Goal: Information Seeking & Learning: Check status

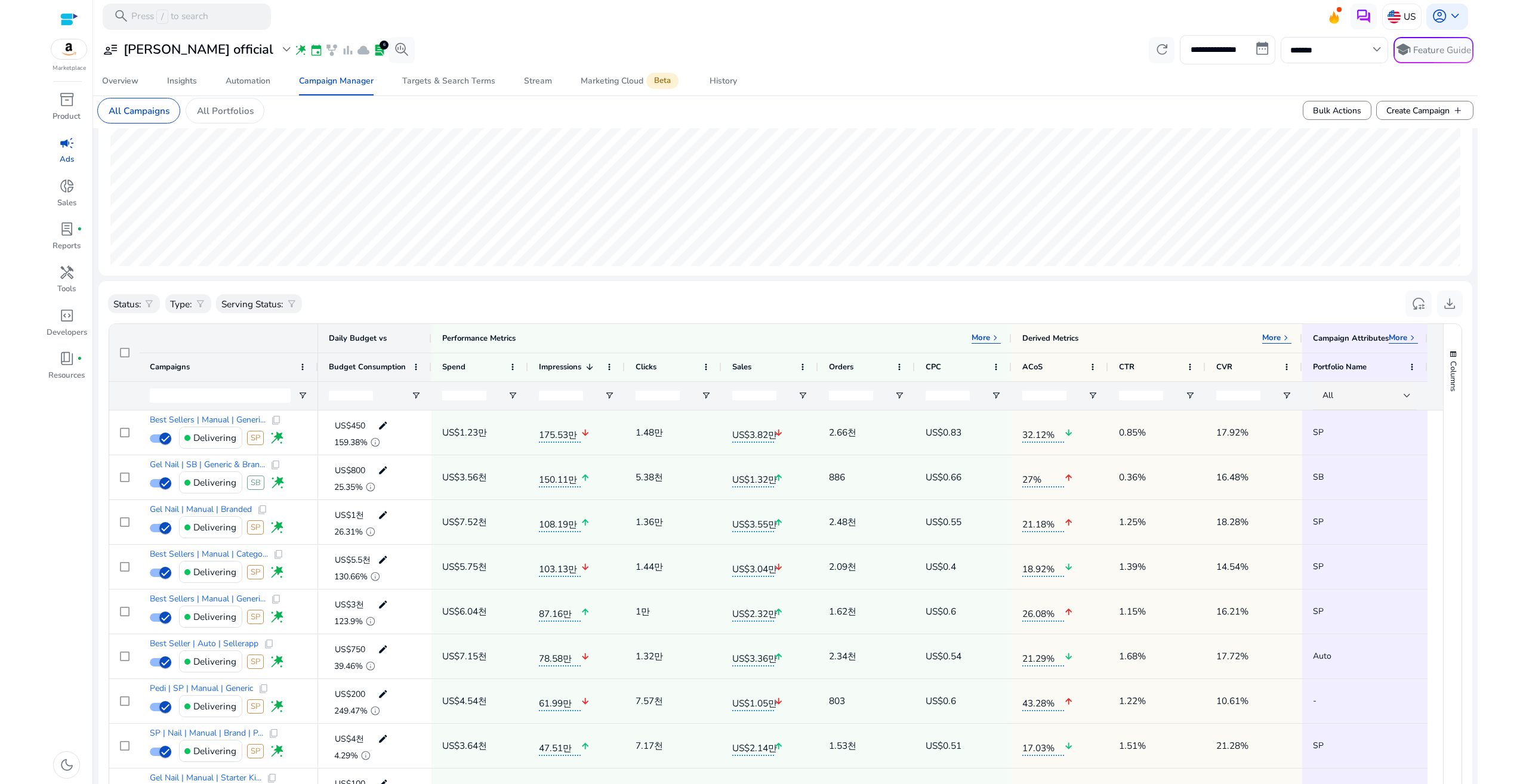
scroll to position [239, 0]
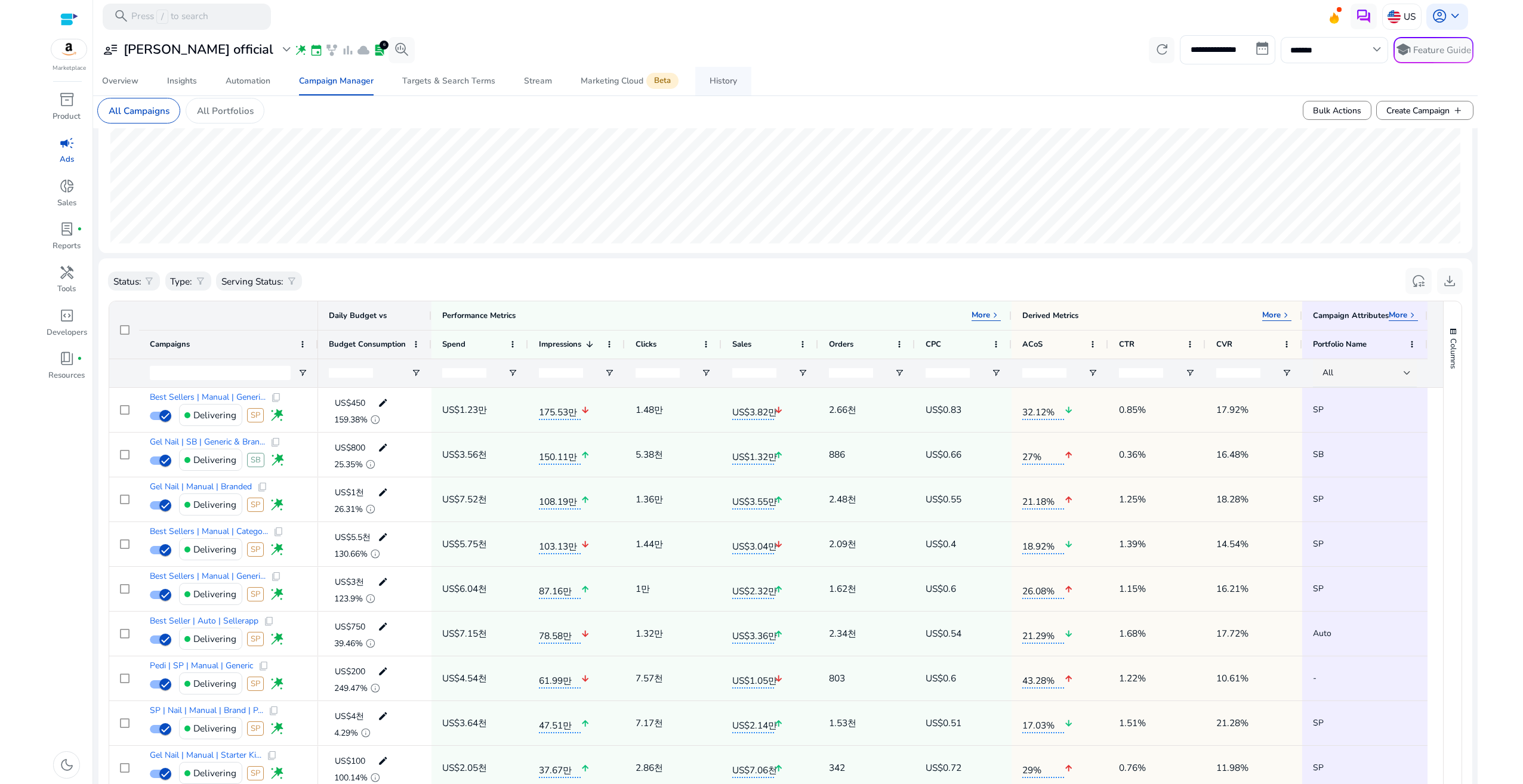
click at [718, 84] on div "History" at bounding box center [723, 80] width 27 height 8
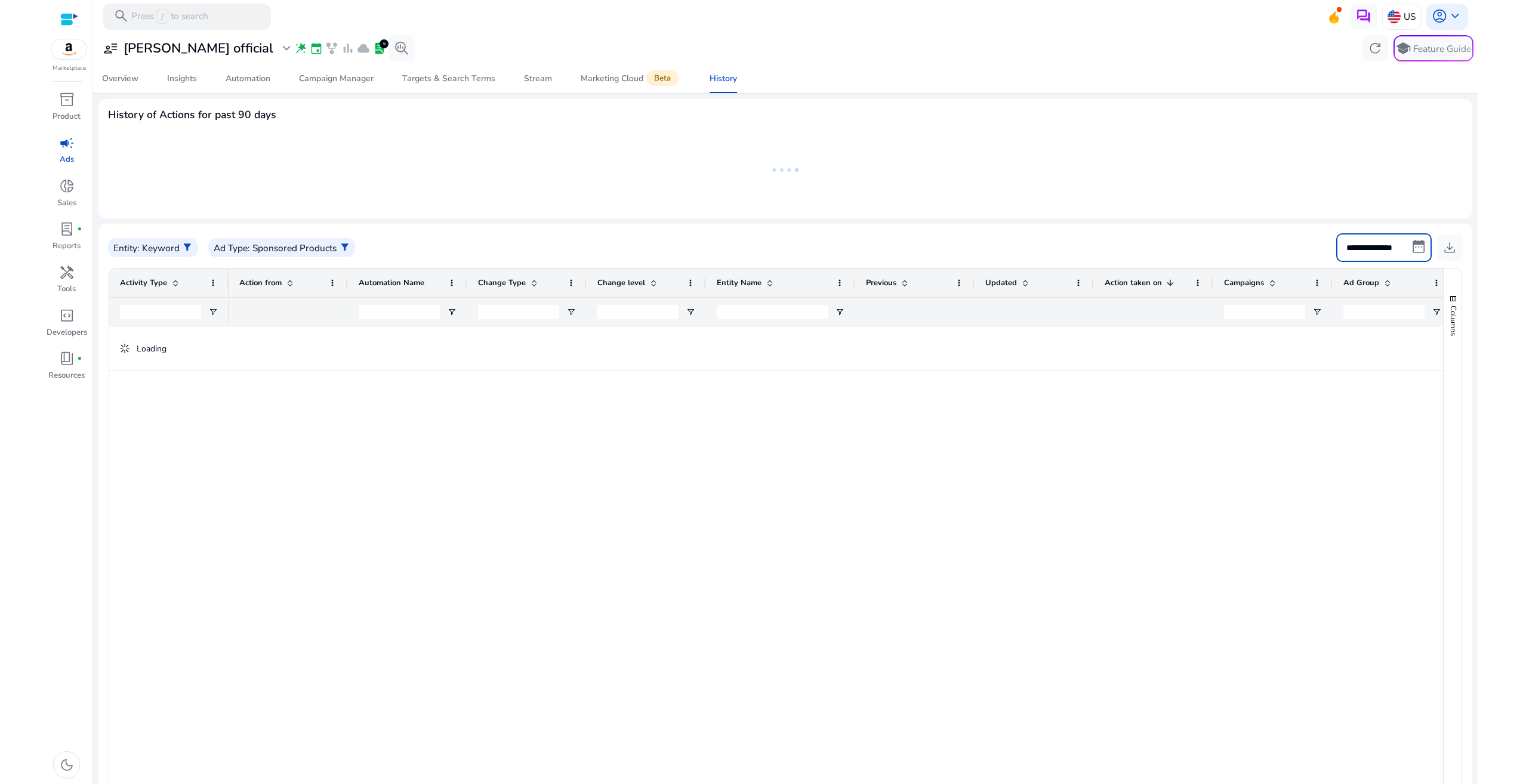
click at [1381, 250] on input "**********" at bounding box center [1384, 247] width 95 height 28
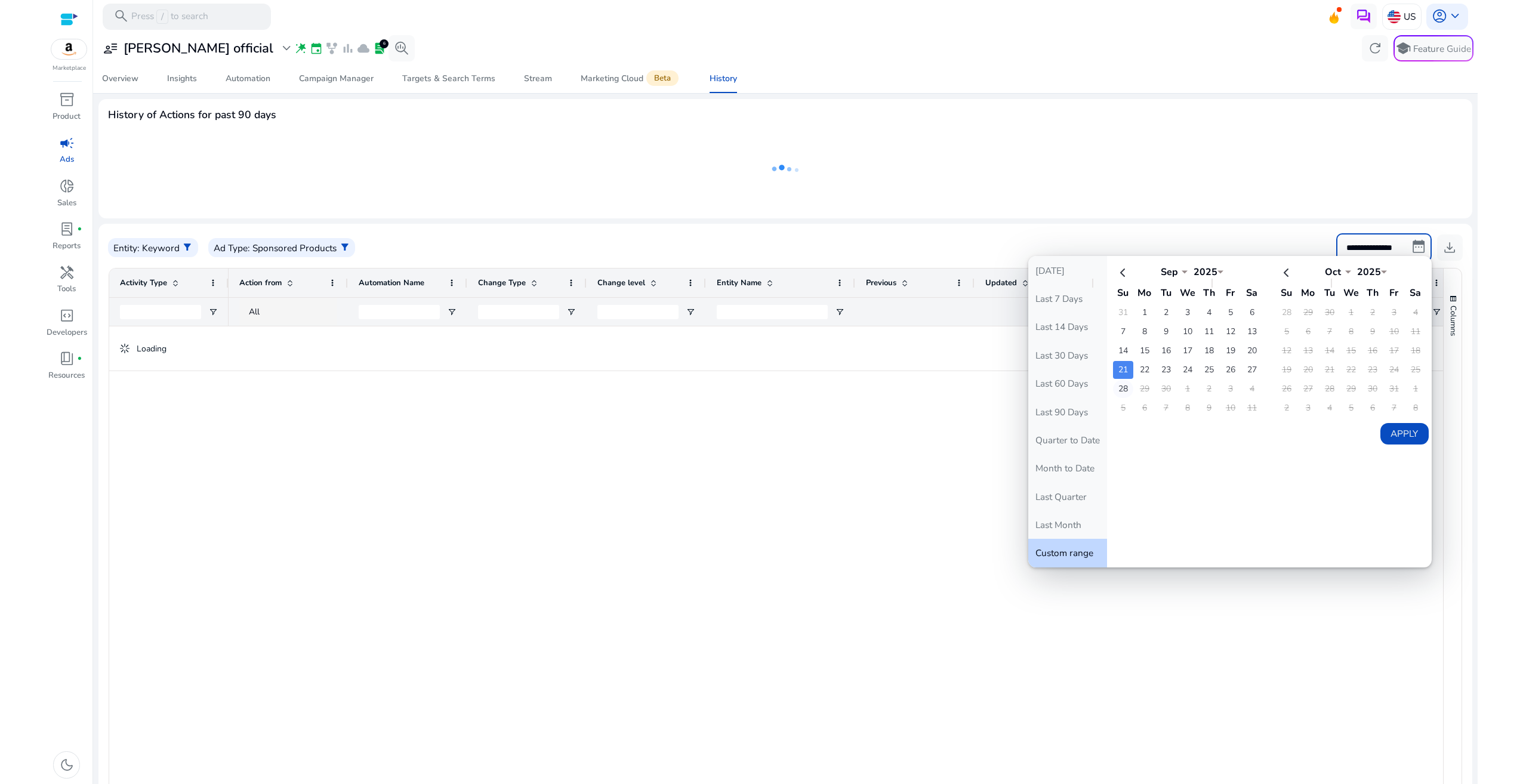
click at [1120, 387] on td "28" at bounding box center [1123, 389] width 20 height 18
click at [1135, 392] on td "29" at bounding box center [1145, 389] width 20 height 18
click at [1125, 392] on td "28" at bounding box center [1123, 389] width 20 height 18
click at [1121, 390] on td "28" at bounding box center [1123, 389] width 20 height 18
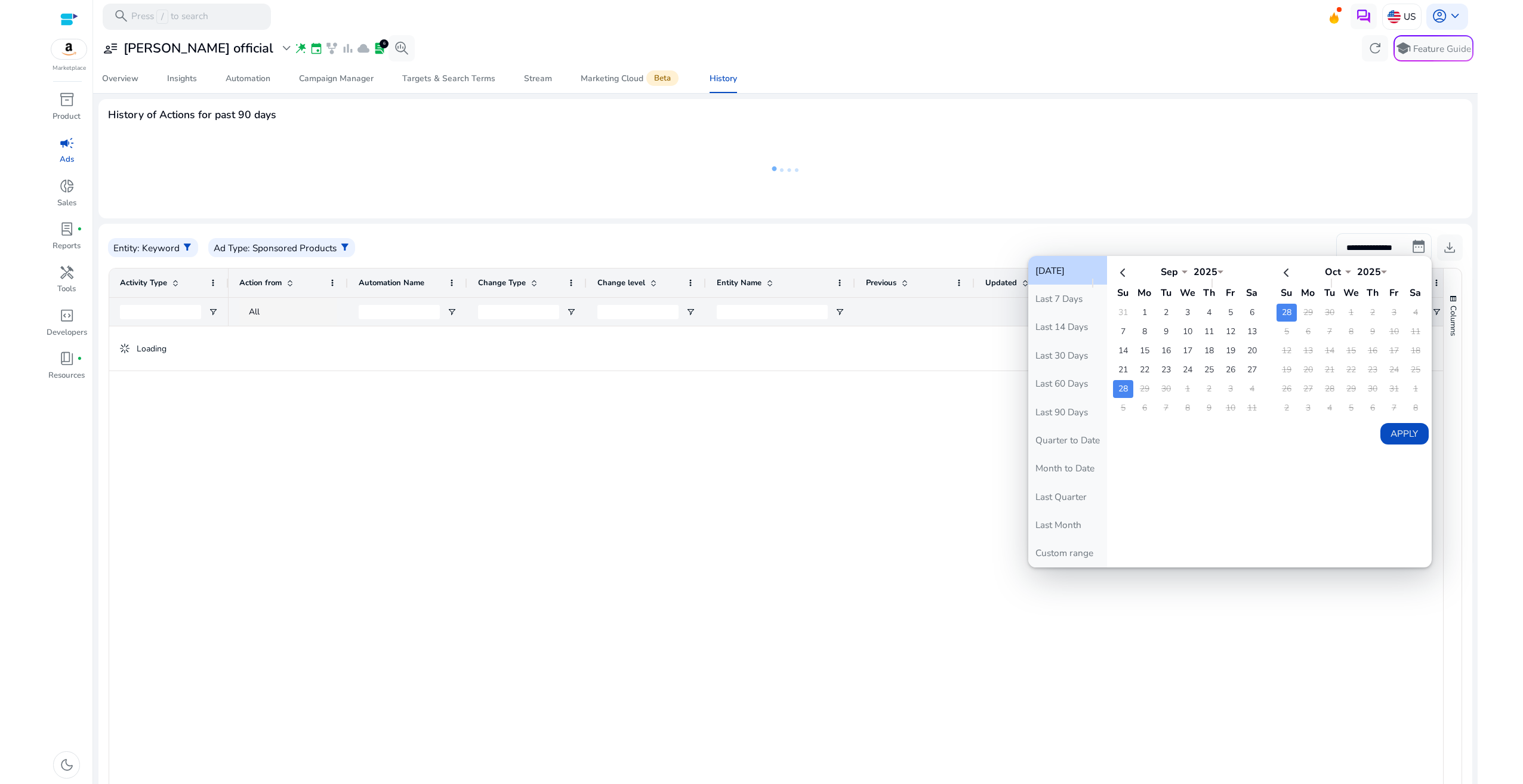
click at [1398, 429] on button "Apply" at bounding box center [1405, 434] width 49 height 21
type input "**********"
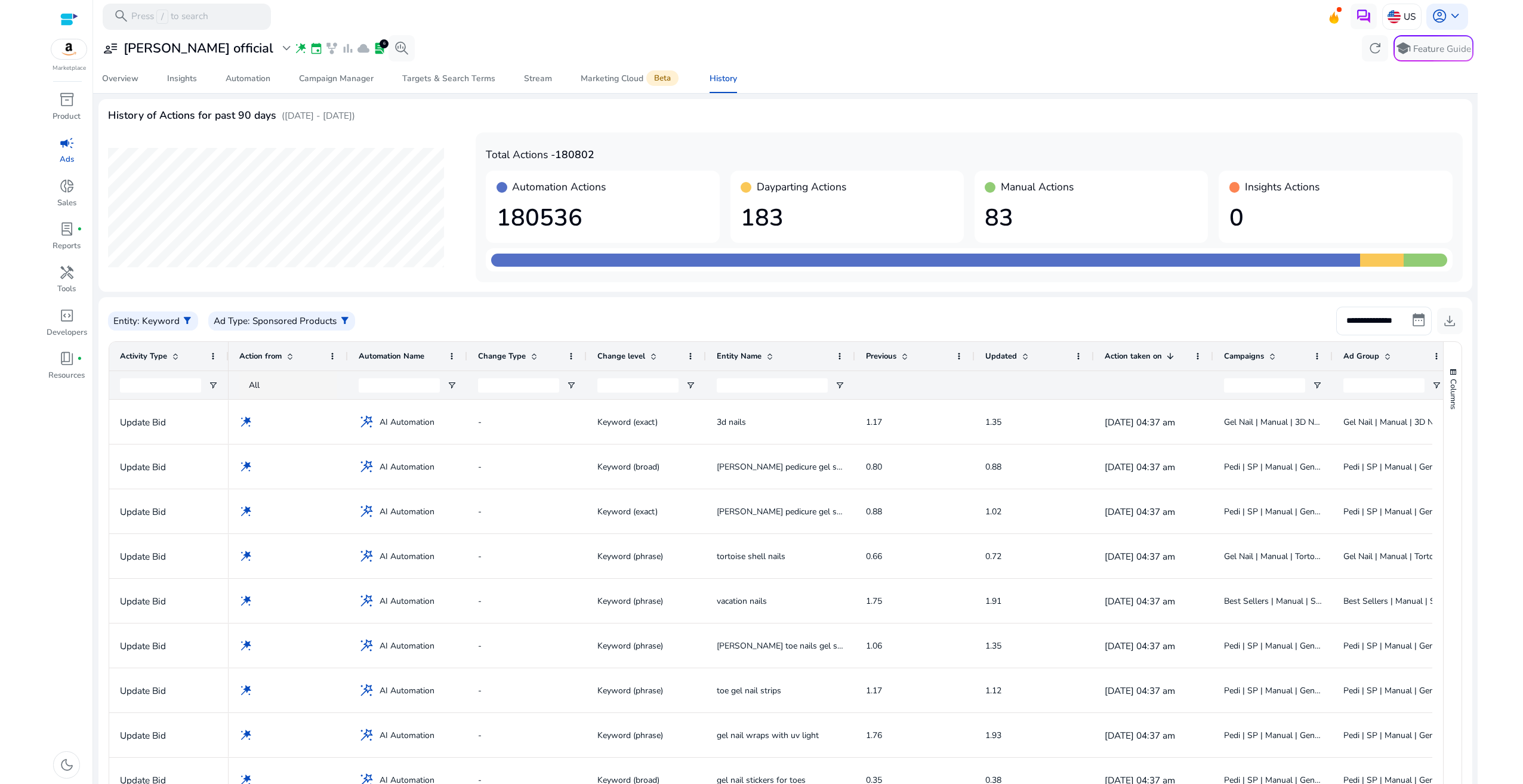
click at [1274, 359] on span at bounding box center [1272, 356] width 10 height 10
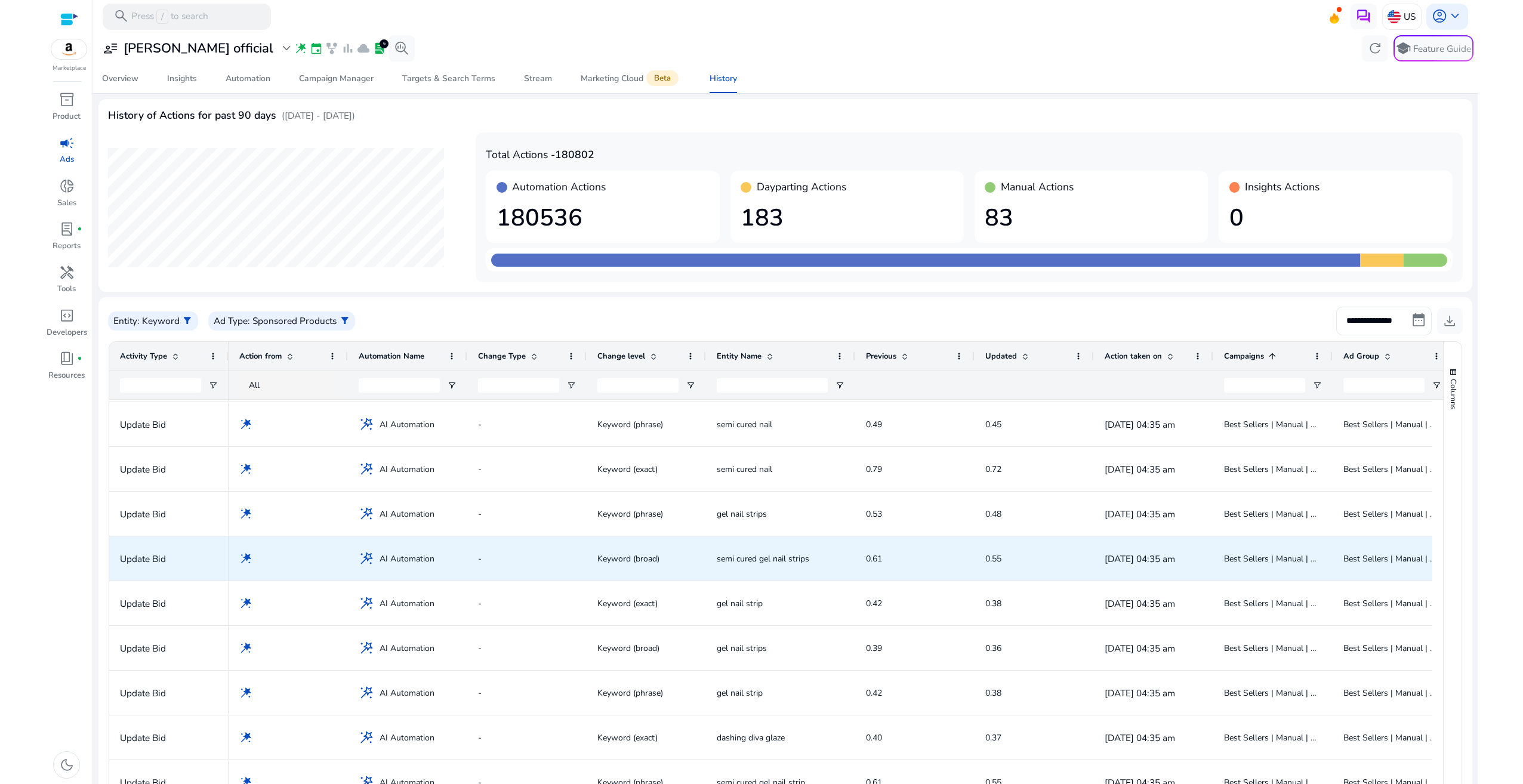
scroll to position [255, 0]
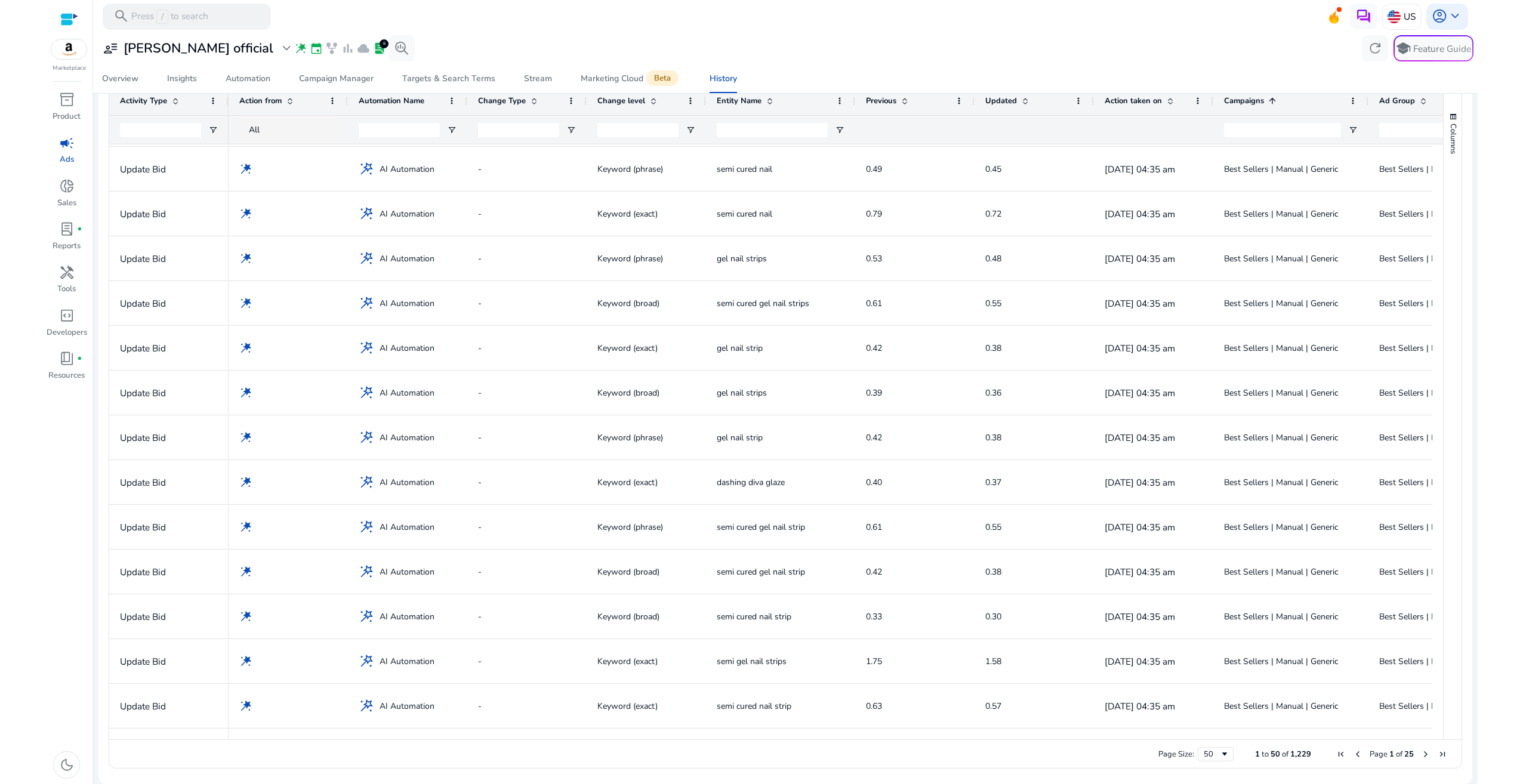
drag, startPoint x: 1331, startPoint y: 102, endPoint x: 1367, endPoint y: 95, distance: 36.7
click at [1367, 95] on div at bounding box center [1367, 101] width 4 height 28
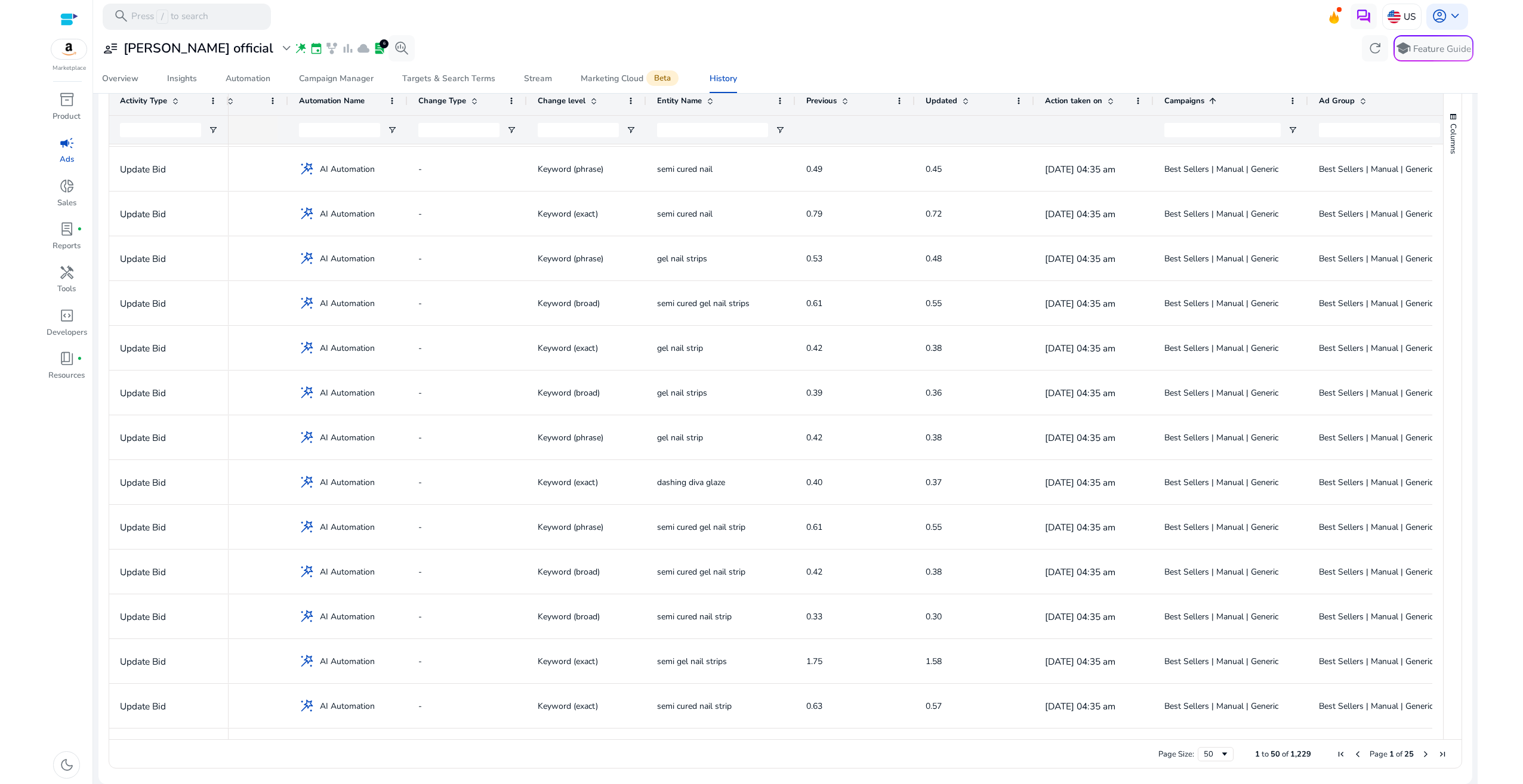
drag, startPoint x: 1428, startPoint y: 102, endPoint x: 1469, endPoint y: 102, distance: 41.0
click at [1469, 102] on mat-sidenav-content "**********" at bounding box center [785, 392] width 1385 height 784
drag, startPoint x: 1382, startPoint y: 735, endPoint x: 1443, endPoint y: 736, distance: 61.0
click at [1443, 736] on div "Activity Type Action from Automation Name" at bounding box center [786, 413] width 1352 height 653
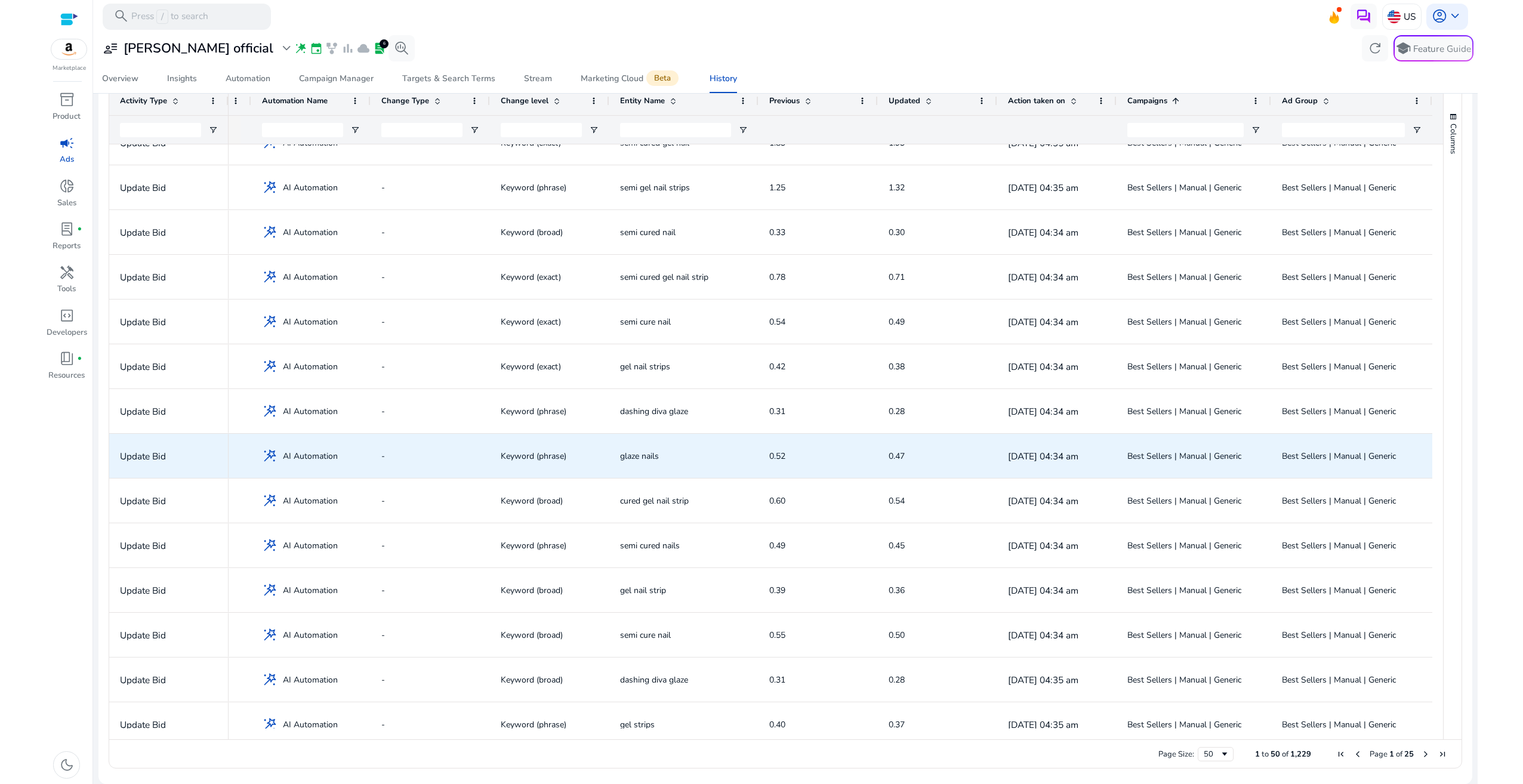
scroll to position [657, 0]
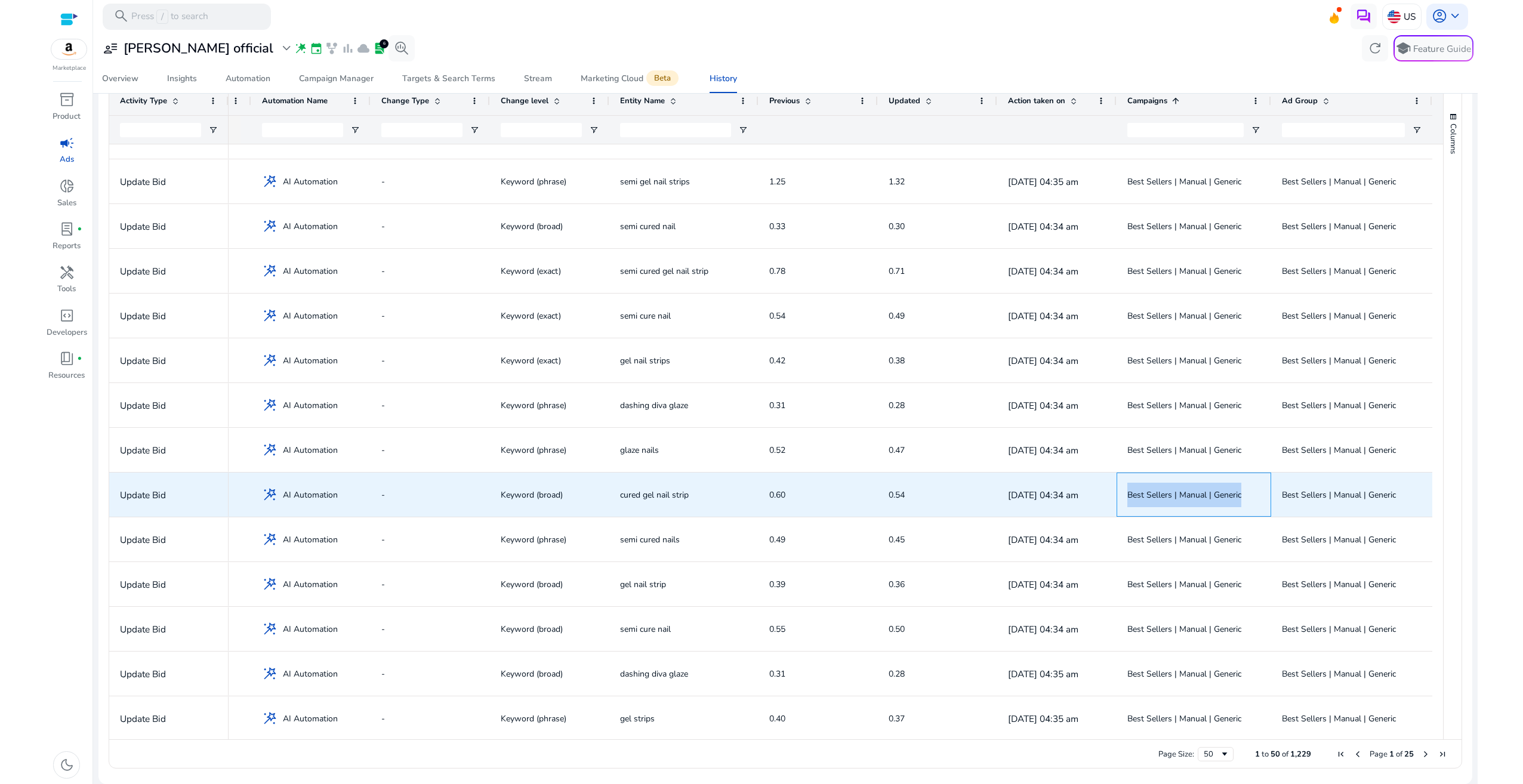
drag, startPoint x: 1133, startPoint y: 496, endPoint x: 1241, endPoint y: 505, distance: 108.4
click at [1241, 505] on div "Best Sellers | Manual | Generic" at bounding box center [1194, 495] width 155 height 44
copy span "Best Sellers | Manual | Generic"
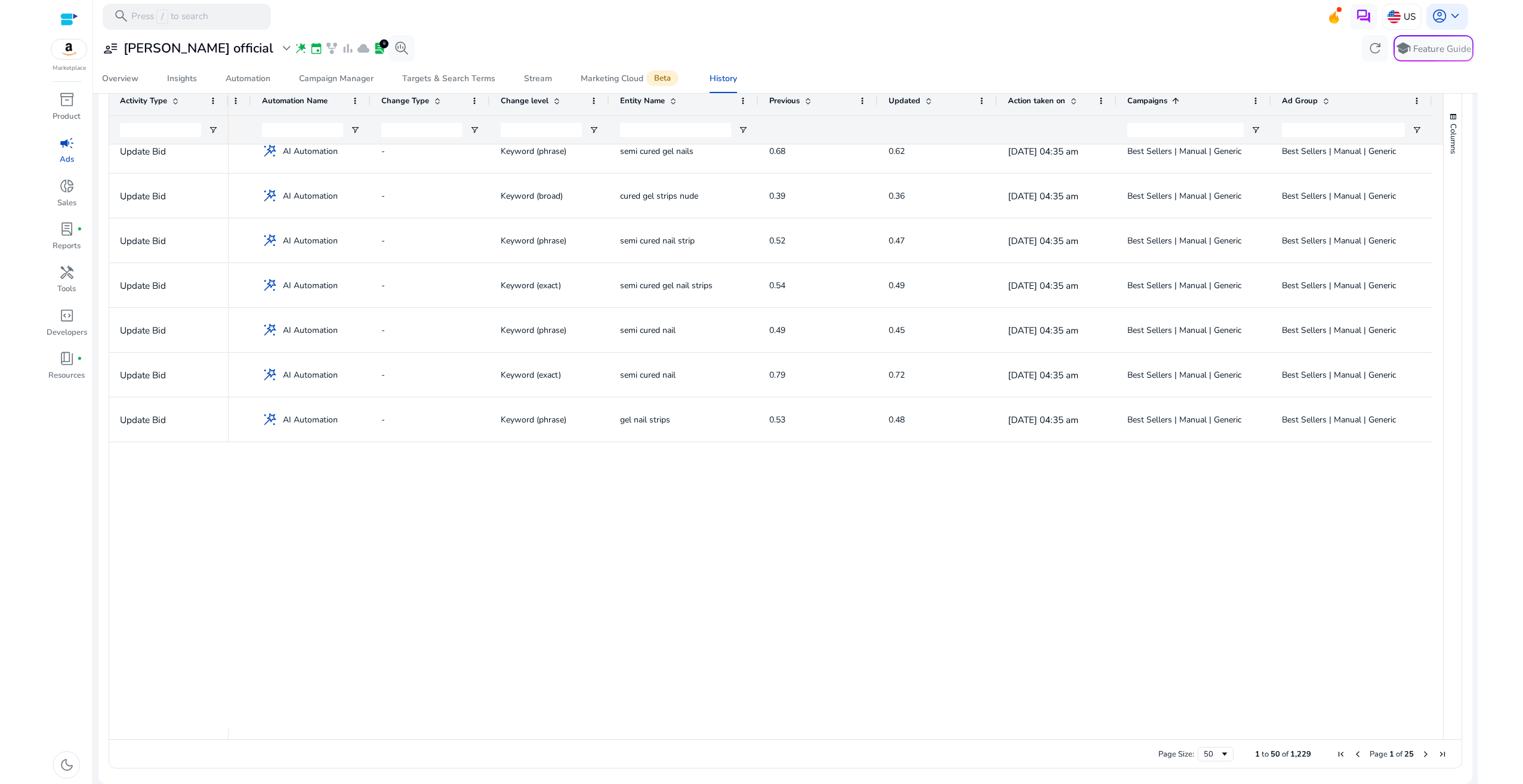
scroll to position [1654, 0]
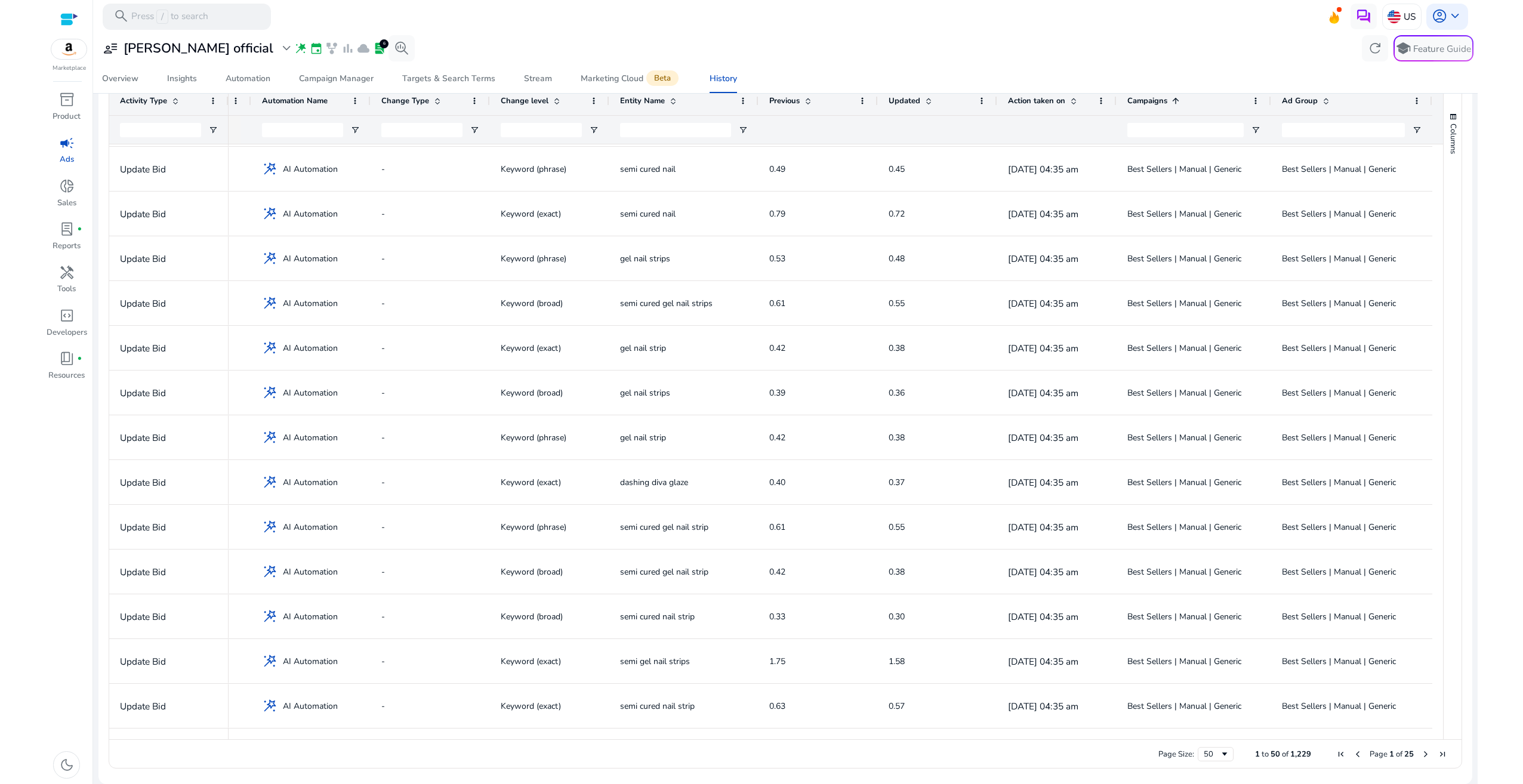
click at [1421, 753] on span "Next Page" at bounding box center [1426, 754] width 10 height 10
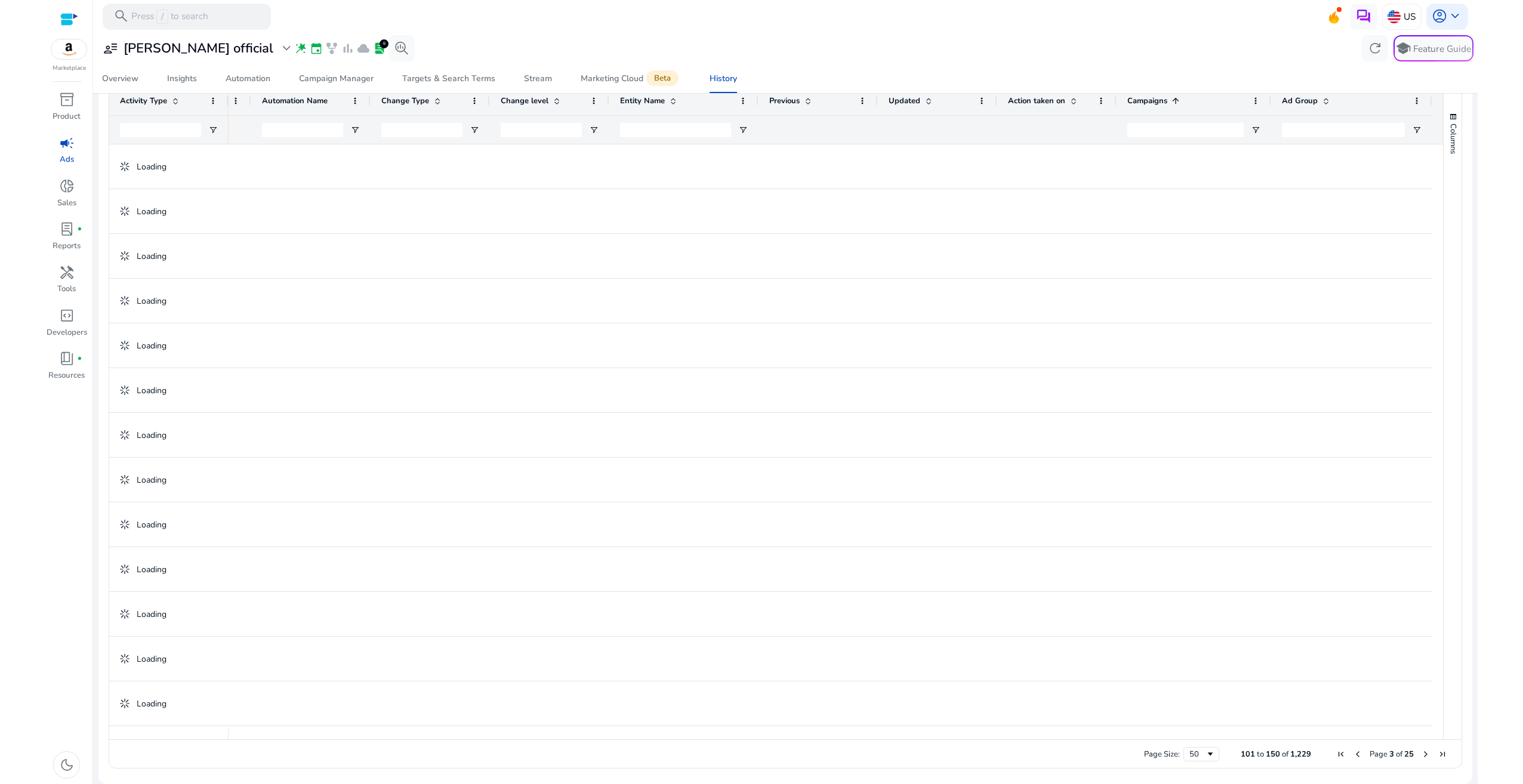
click at [1421, 753] on span "Next Page" at bounding box center [1426, 754] width 10 height 10
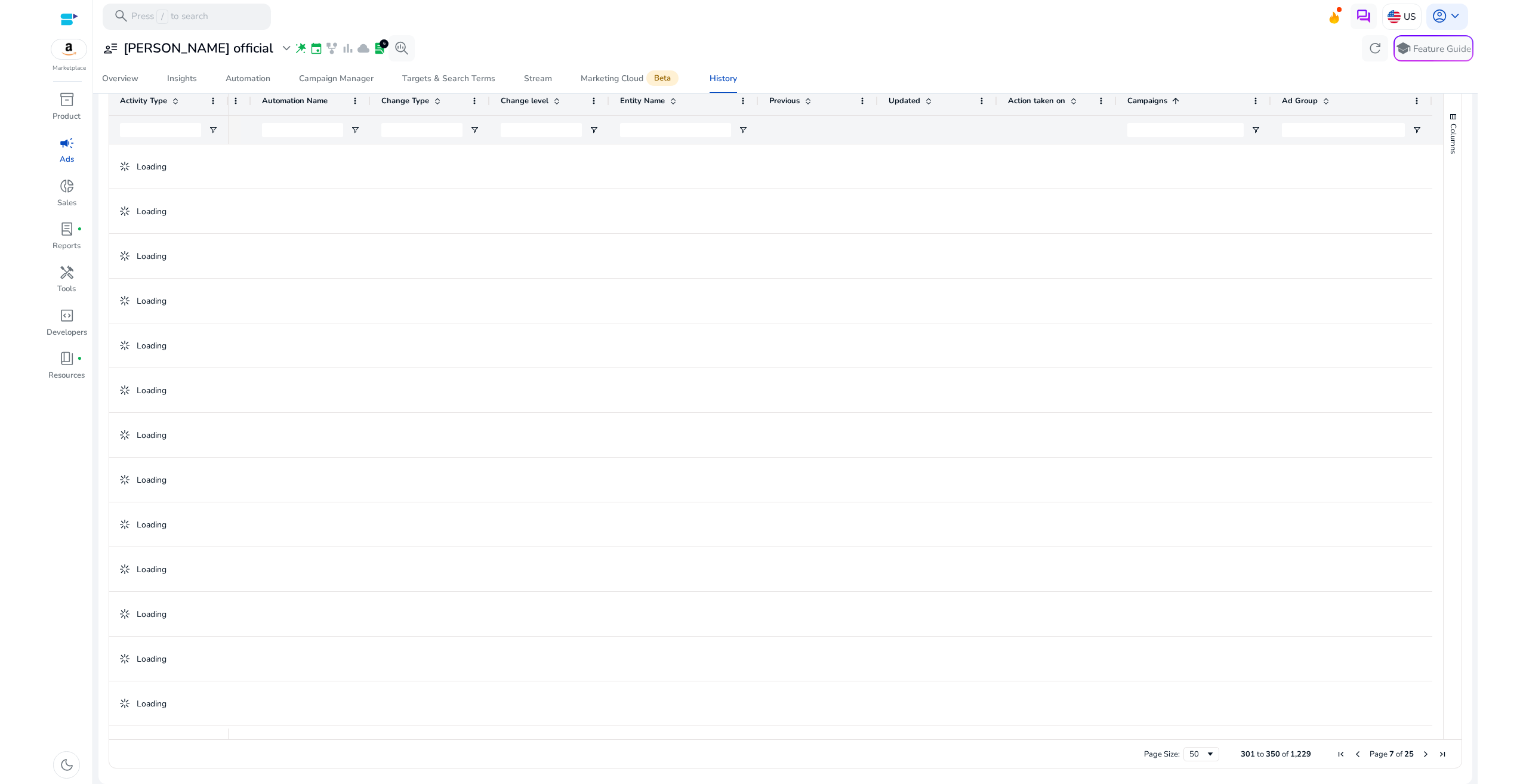
click at [1421, 753] on span "Next Page" at bounding box center [1426, 754] width 10 height 10
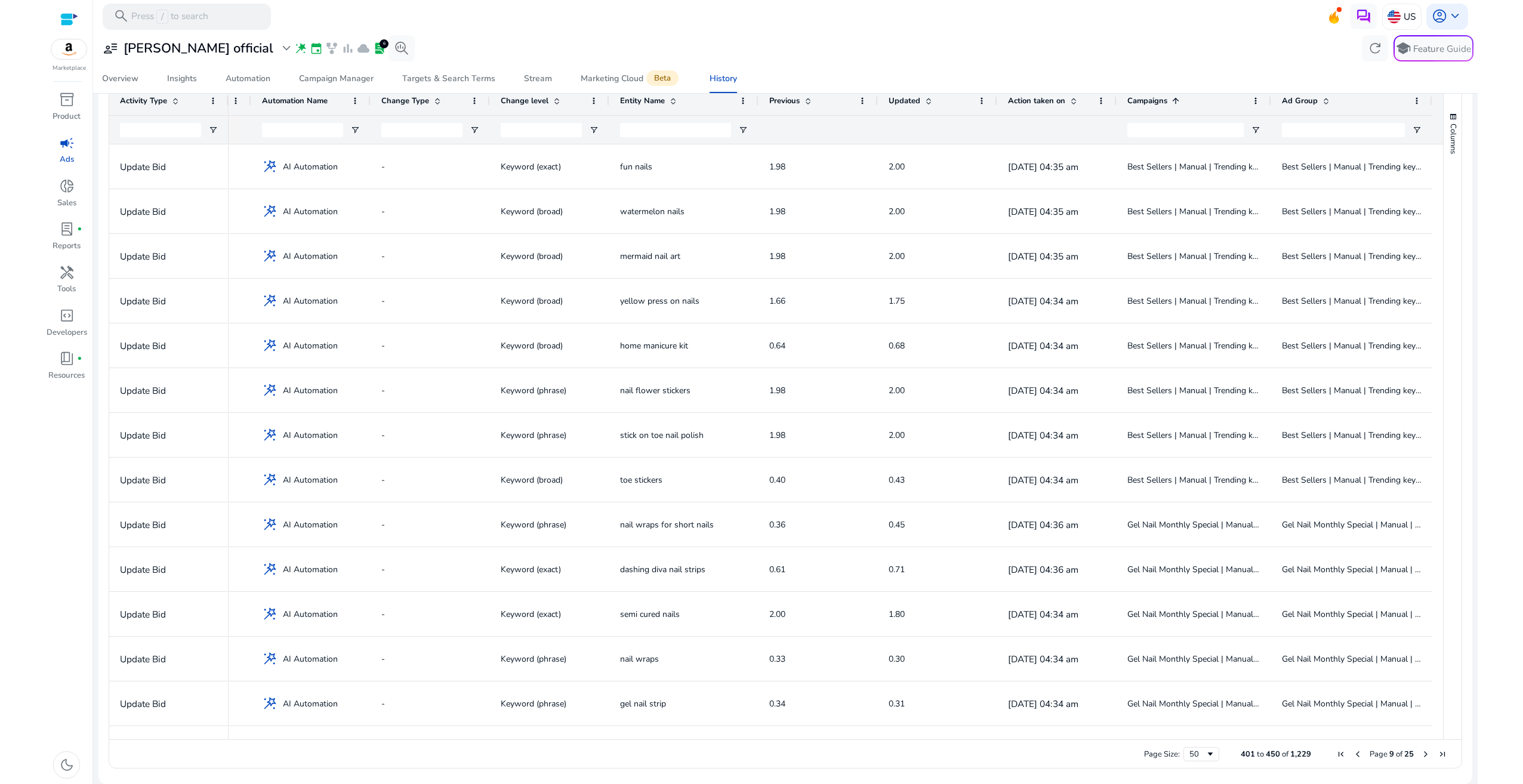
click at [1421, 753] on span "Next Page" at bounding box center [1426, 754] width 10 height 10
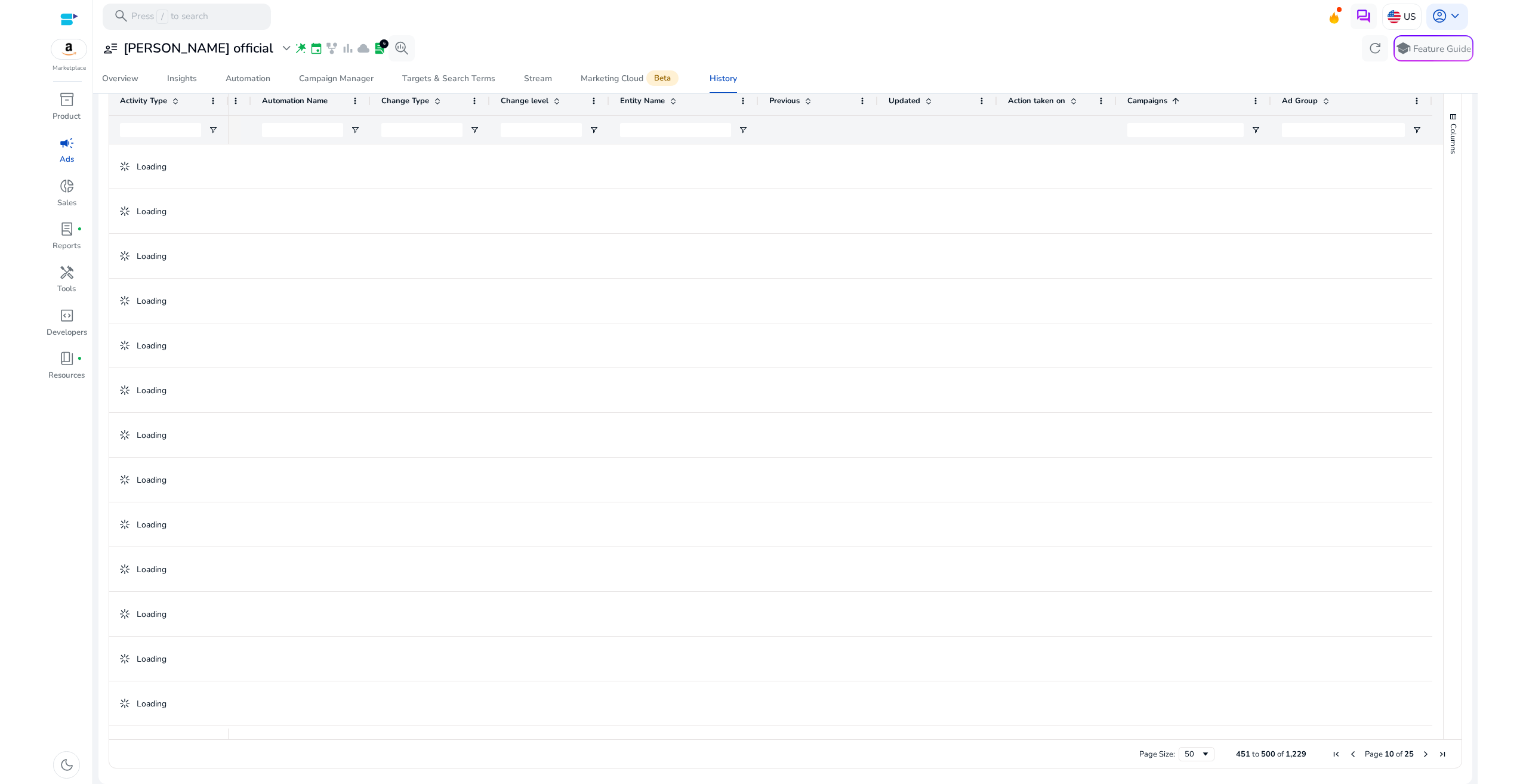
click at [1421, 753] on span "Next Page" at bounding box center [1426, 754] width 10 height 10
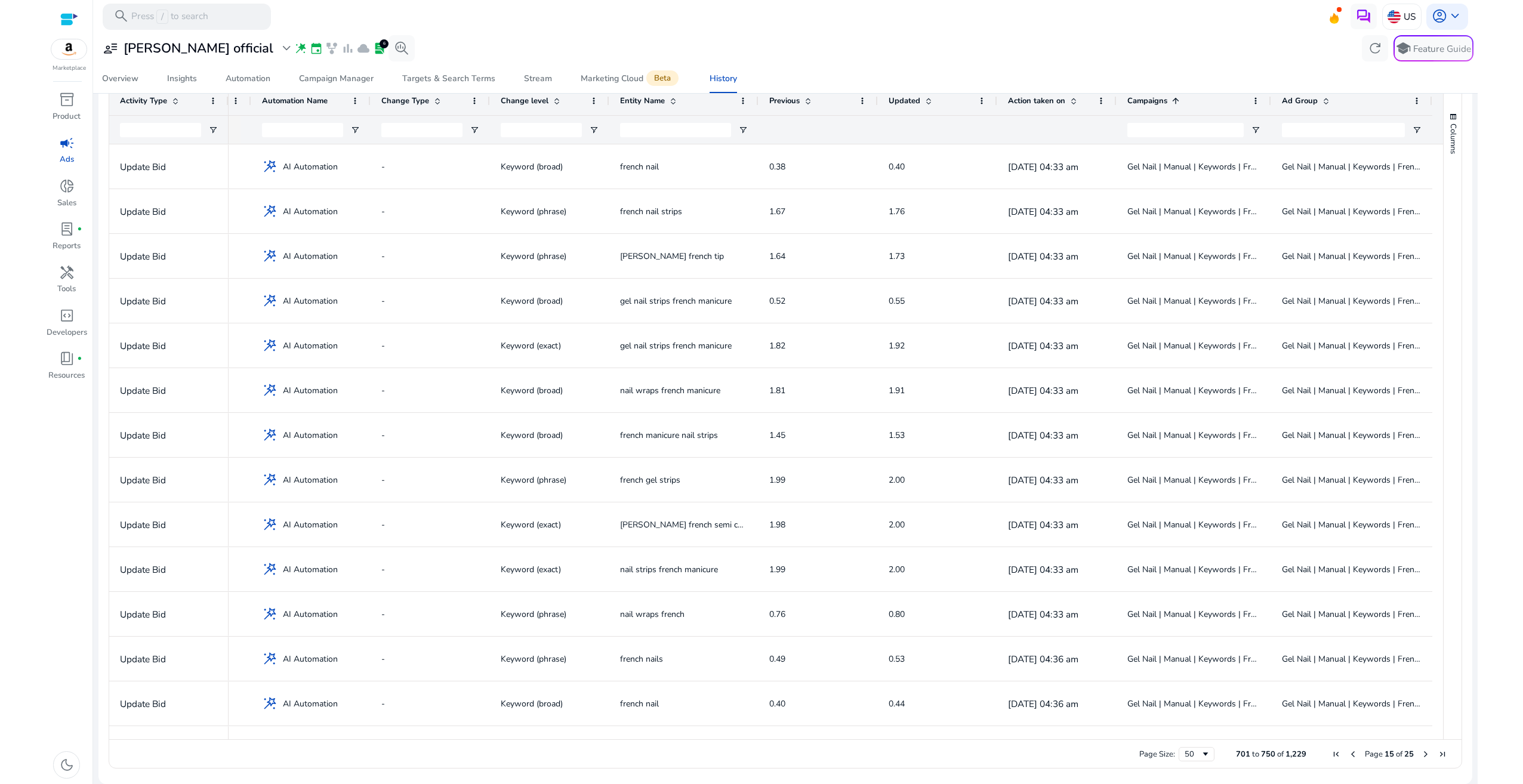
click at [1421, 753] on span "Next Page" at bounding box center [1426, 754] width 10 height 10
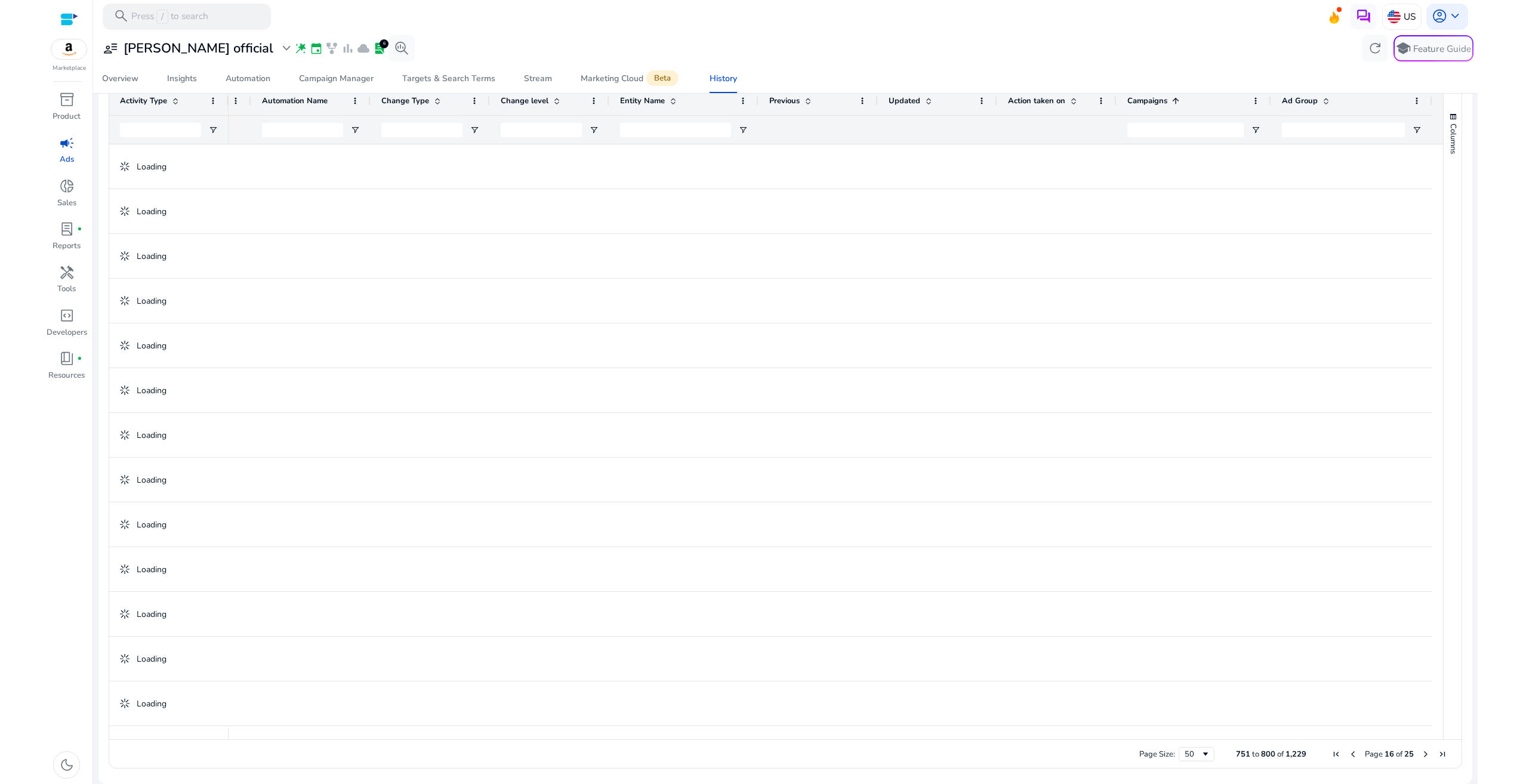
click at [1421, 753] on span "Next Page" at bounding box center [1426, 754] width 10 height 10
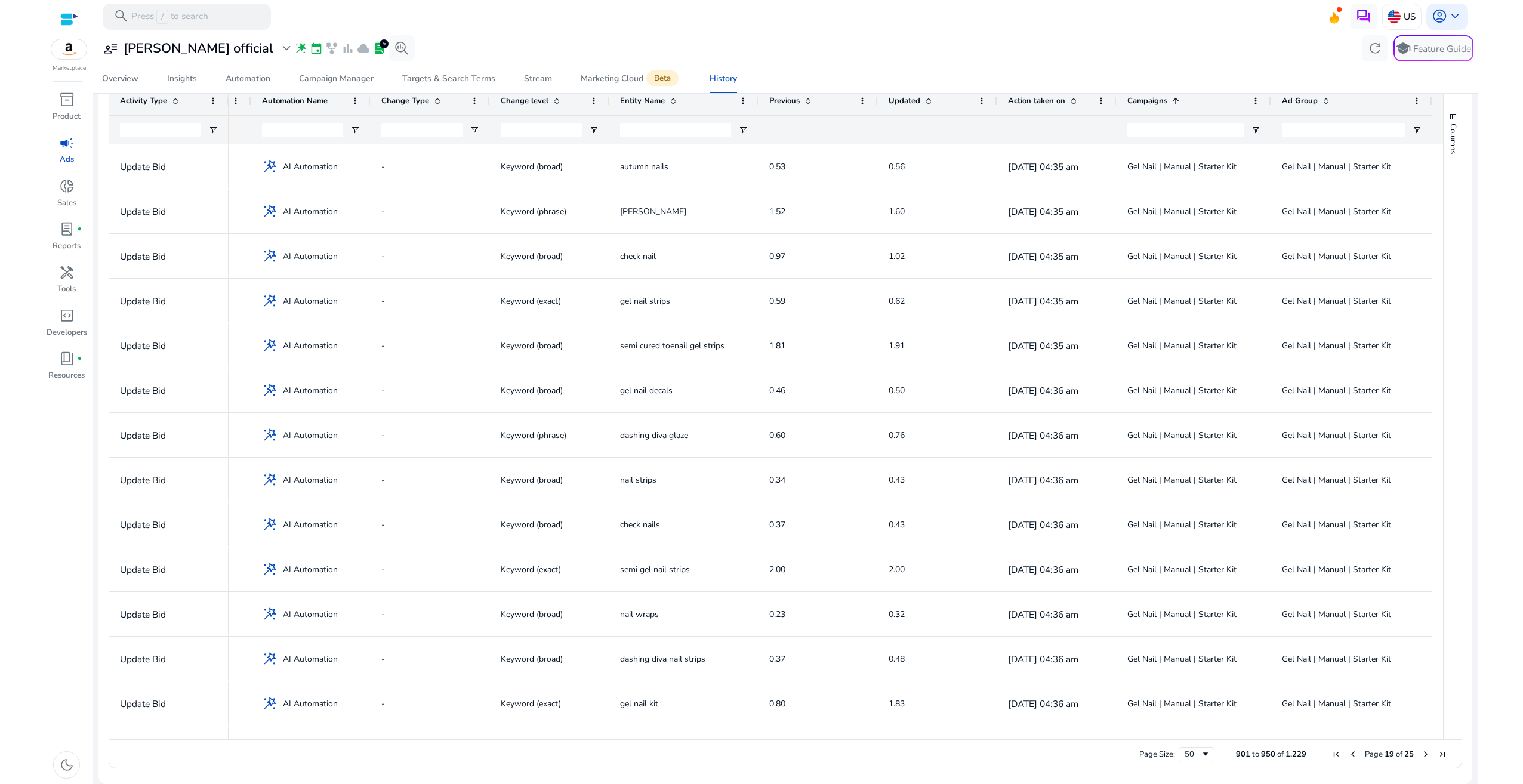
click at [1421, 753] on span "Next Page" at bounding box center [1426, 754] width 10 height 10
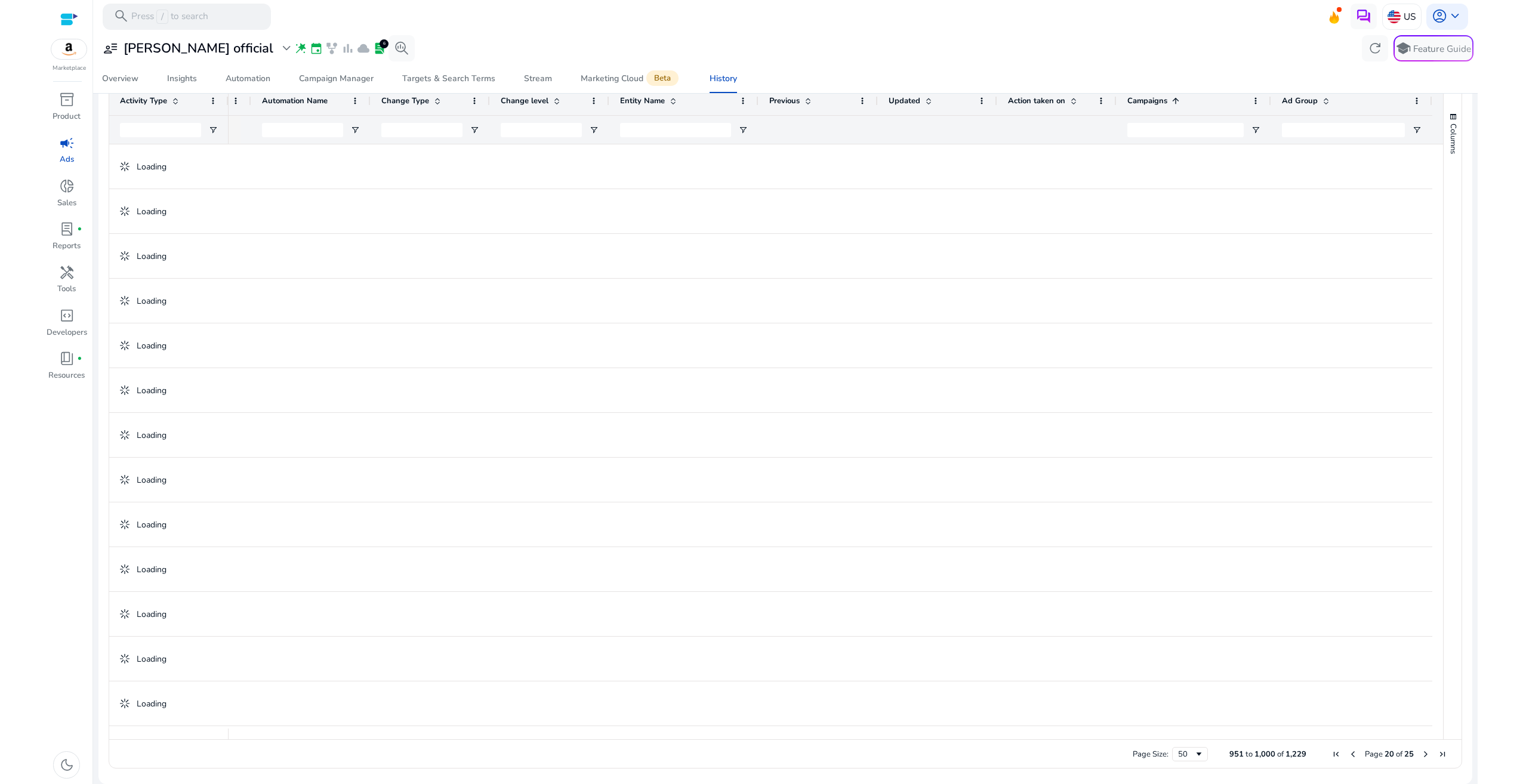
click at [1421, 753] on span "Next Page" at bounding box center [1426, 754] width 10 height 10
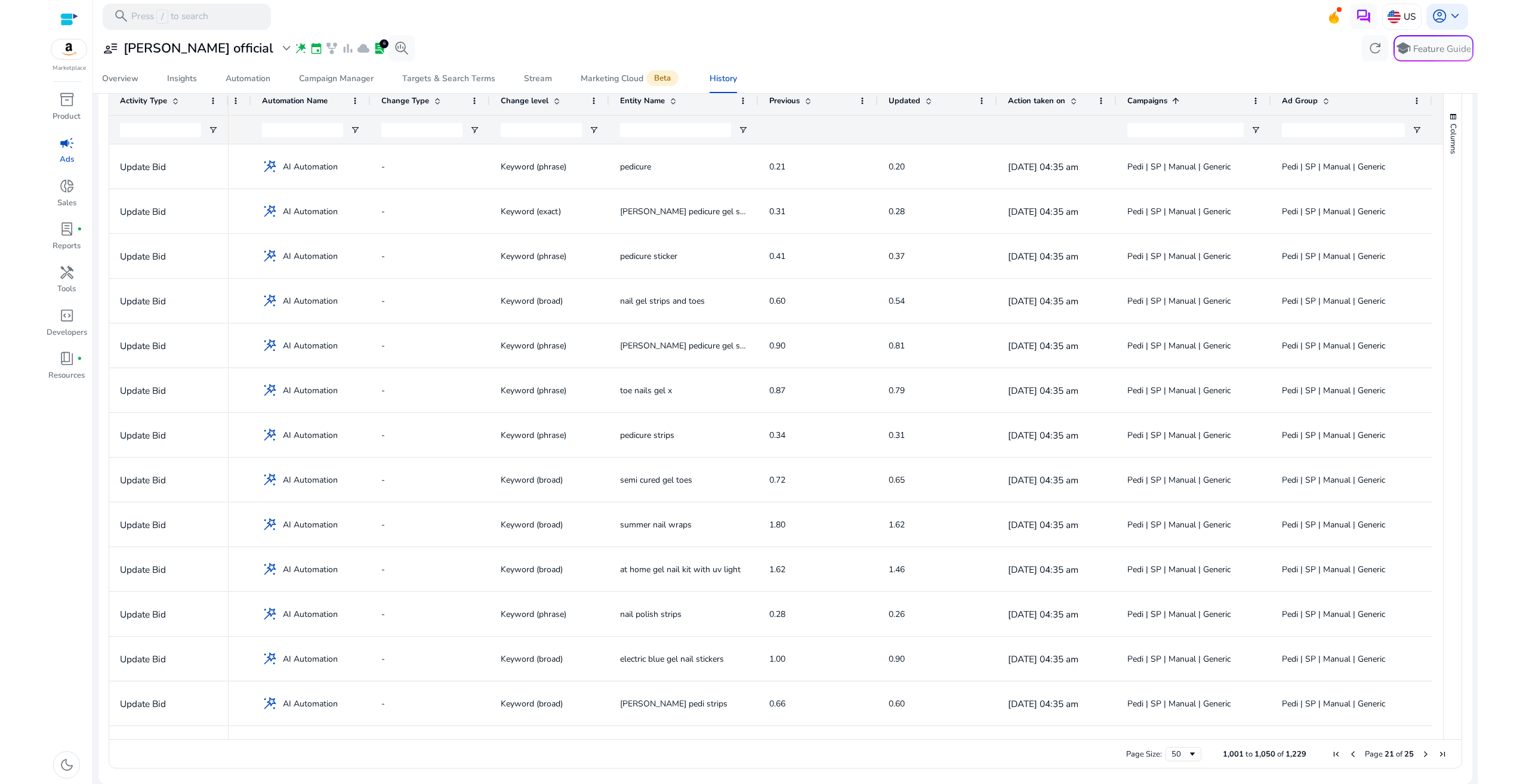
click at [1421, 753] on span "Next Page" at bounding box center [1426, 754] width 10 height 10
